Goal: Task Accomplishment & Management: Use online tool/utility

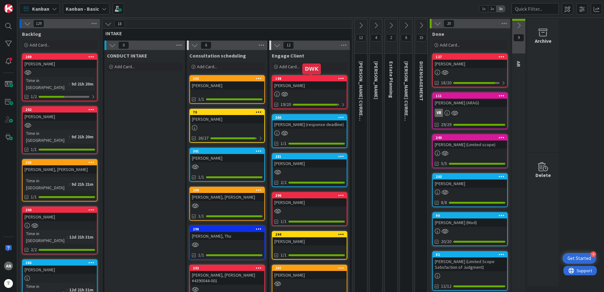
click at [305, 85] on div "[PERSON_NAME]" at bounding box center [309, 85] width 74 height 8
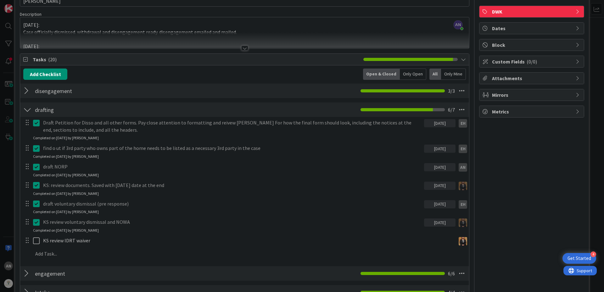
scroll to position [94, 0]
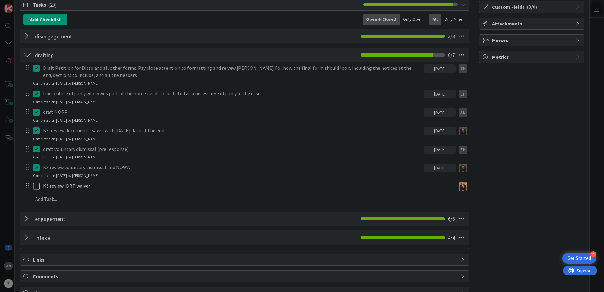
click at [28, 55] on div at bounding box center [27, 54] width 8 height 11
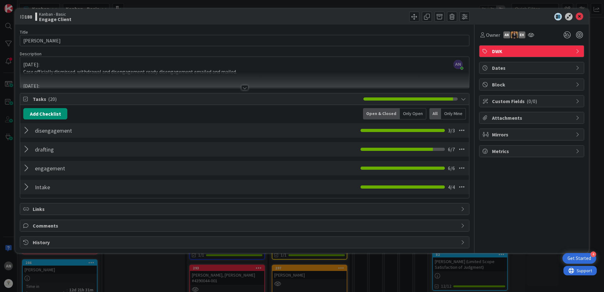
click at [24, 187] on div at bounding box center [27, 187] width 8 height 11
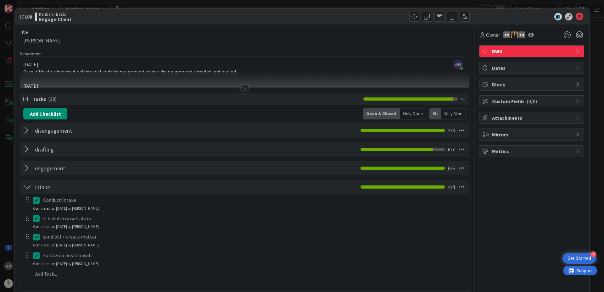
click at [24, 187] on div at bounding box center [27, 187] width 8 height 11
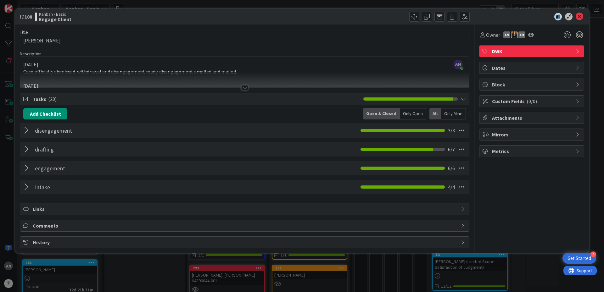
click at [28, 171] on div at bounding box center [27, 168] width 8 height 11
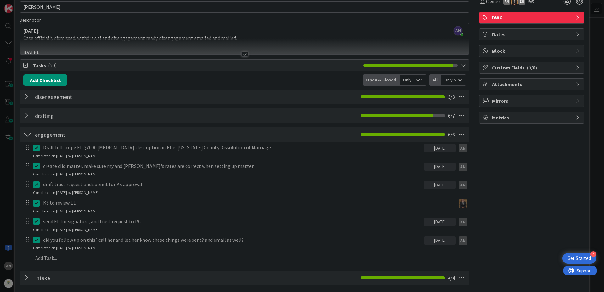
scroll to position [94, 0]
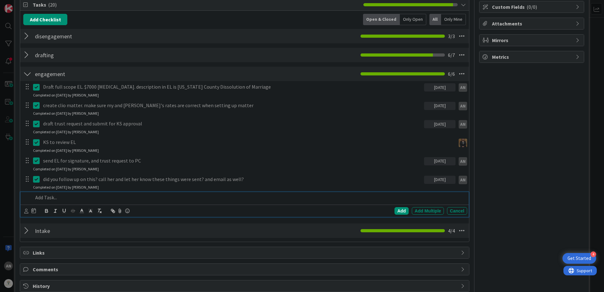
click at [53, 201] on p at bounding box center [249, 197] width 432 height 7
click at [24, 212] on icon at bounding box center [26, 211] width 4 height 5
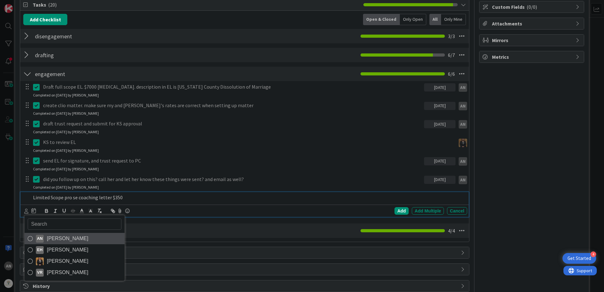
click at [50, 239] on span "[PERSON_NAME]" at bounding box center [68, 238] width 42 height 9
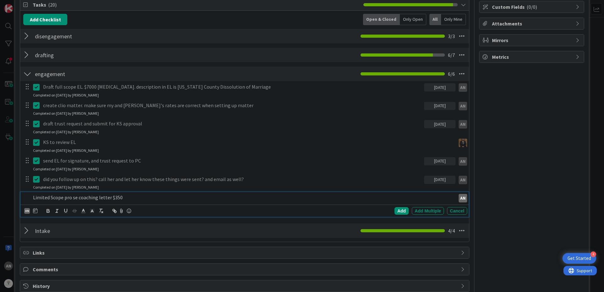
click at [62, 198] on p "Limited Scope pro se coaching letter $350" at bounding box center [243, 197] width 420 height 7
click at [394, 212] on div "Add" at bounding box center [401, 211] width 14 height 8
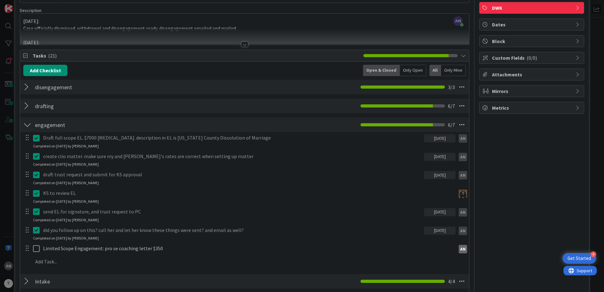
scroll to position [0, 0]
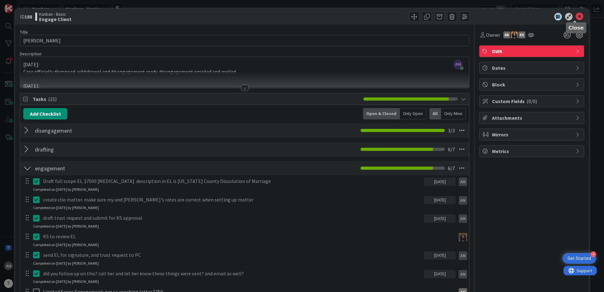
click at [576, 16] on icon at bounding box center [580, 17] width 8 height 8
